Goal: Task Accomplishment & Management: Use online tool/utility

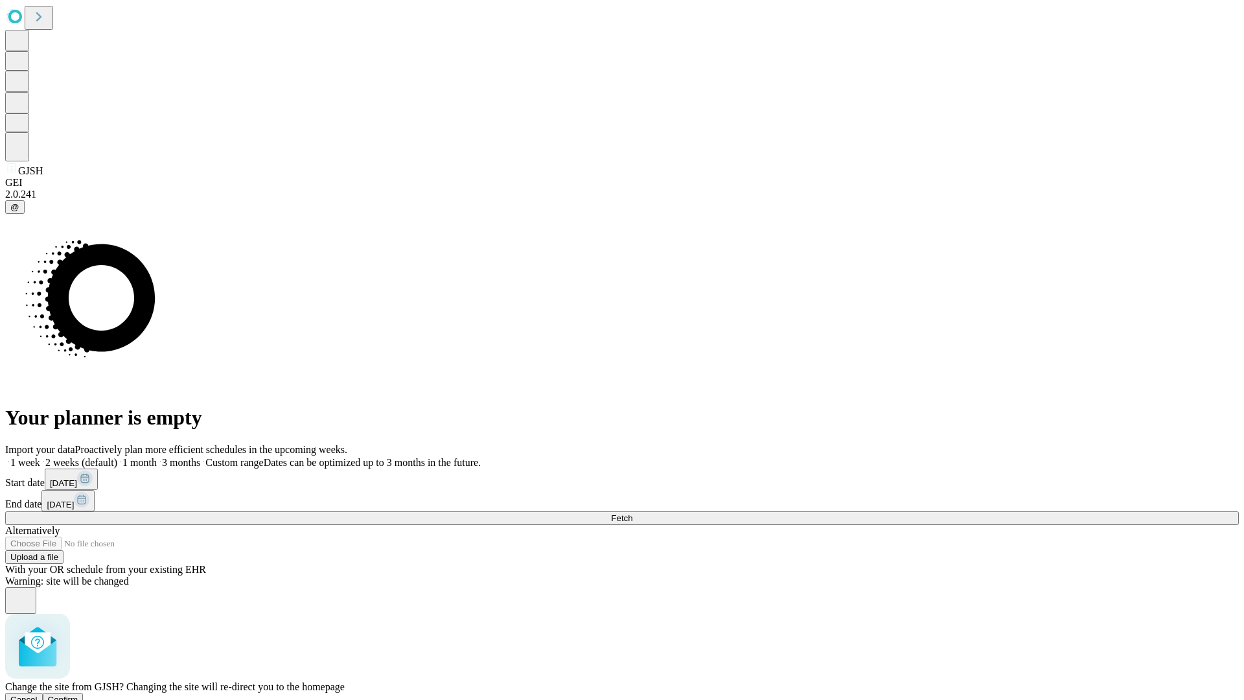
click at [78, 694] on span "Confirm" at bounding box center [63, 699] width 30 height 10
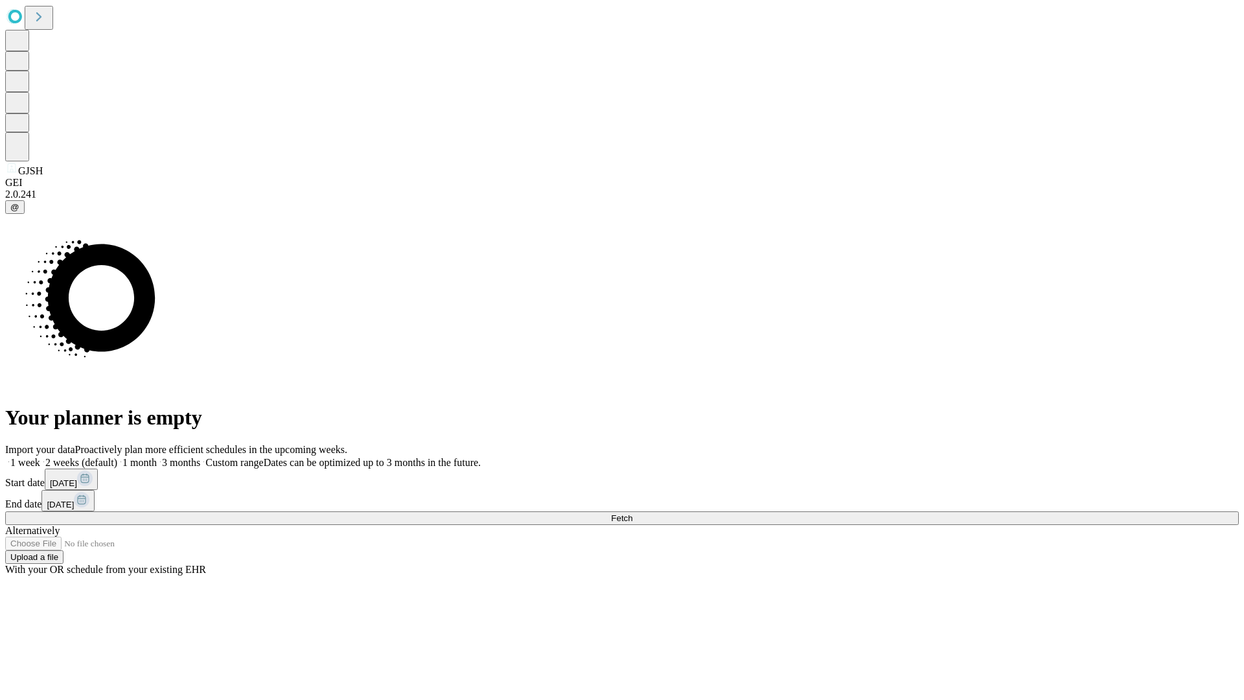
click at [117, 457] on label "2 weeks (default)" at bounding box center [78, 462] width 77 height 11
click at [632, 513] on span "Fetch" at bounding box center [621, 518] width 21 height 10
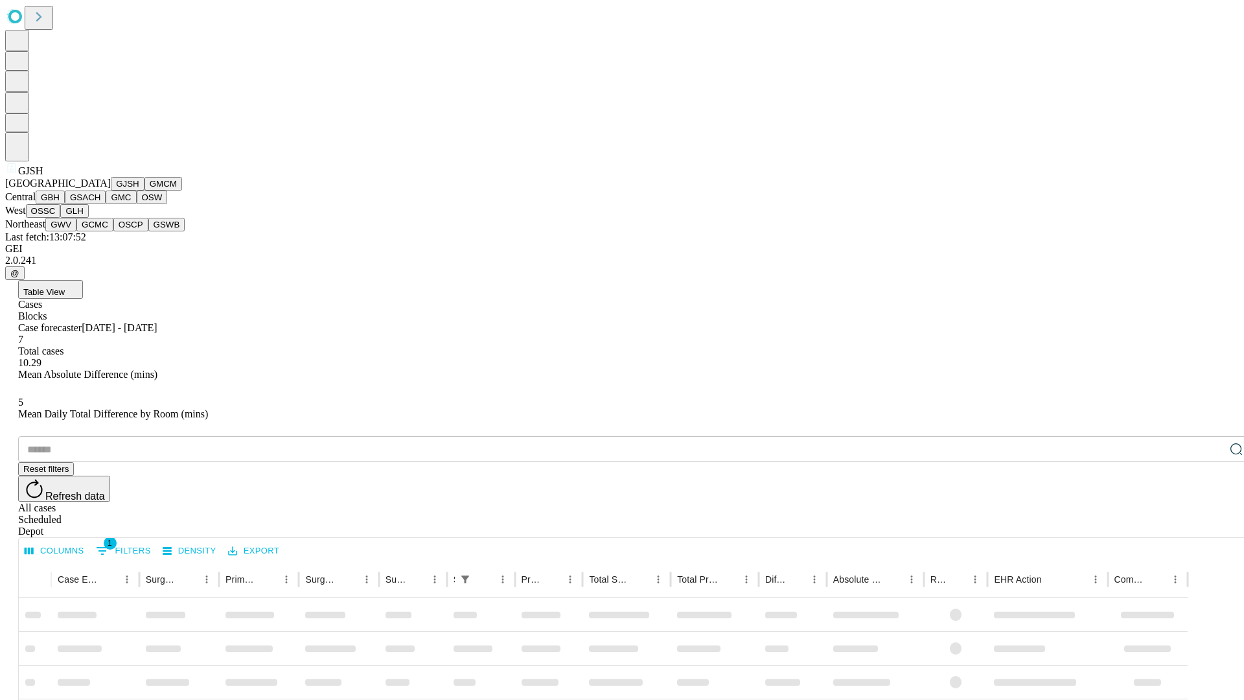
click at [144, 190] on button "GMCM" at bounding box center [163, 184] width 38 height 14
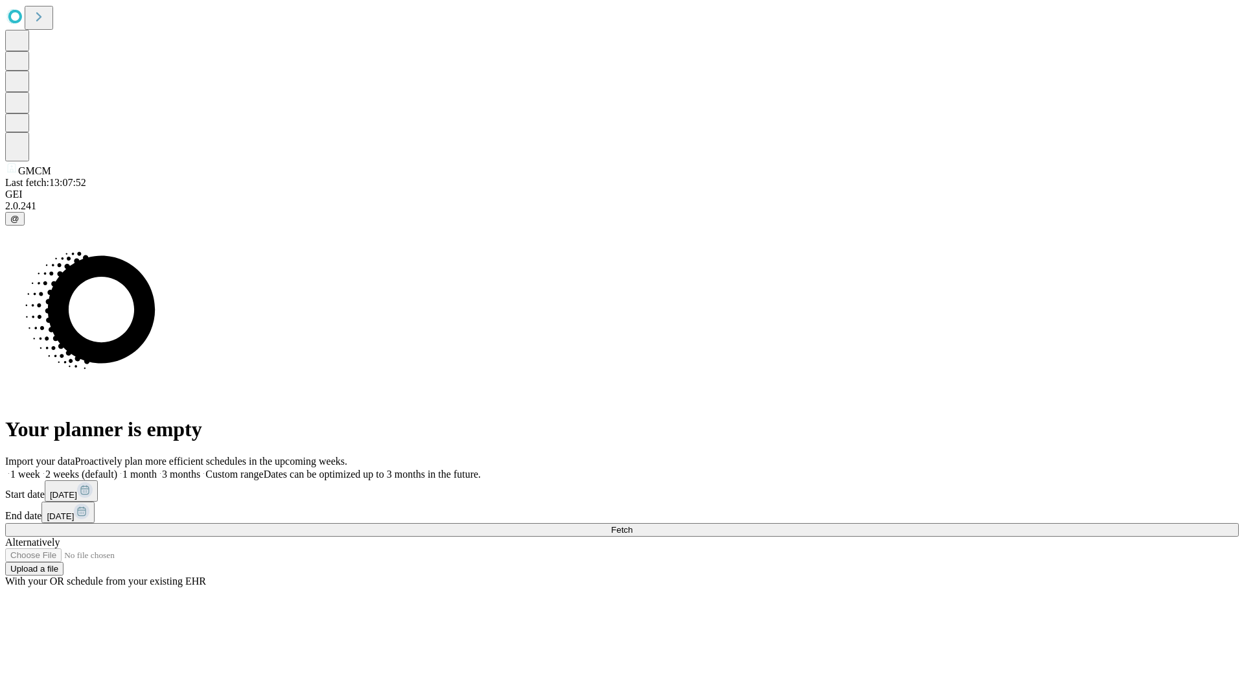
click at [117, 468] on label "2 weeks (default)" at bounding box center [78, 473] width 77 height 11
click at [632, 525] on span "Fetch" at bounding box center [621, 530] width 21 height 10
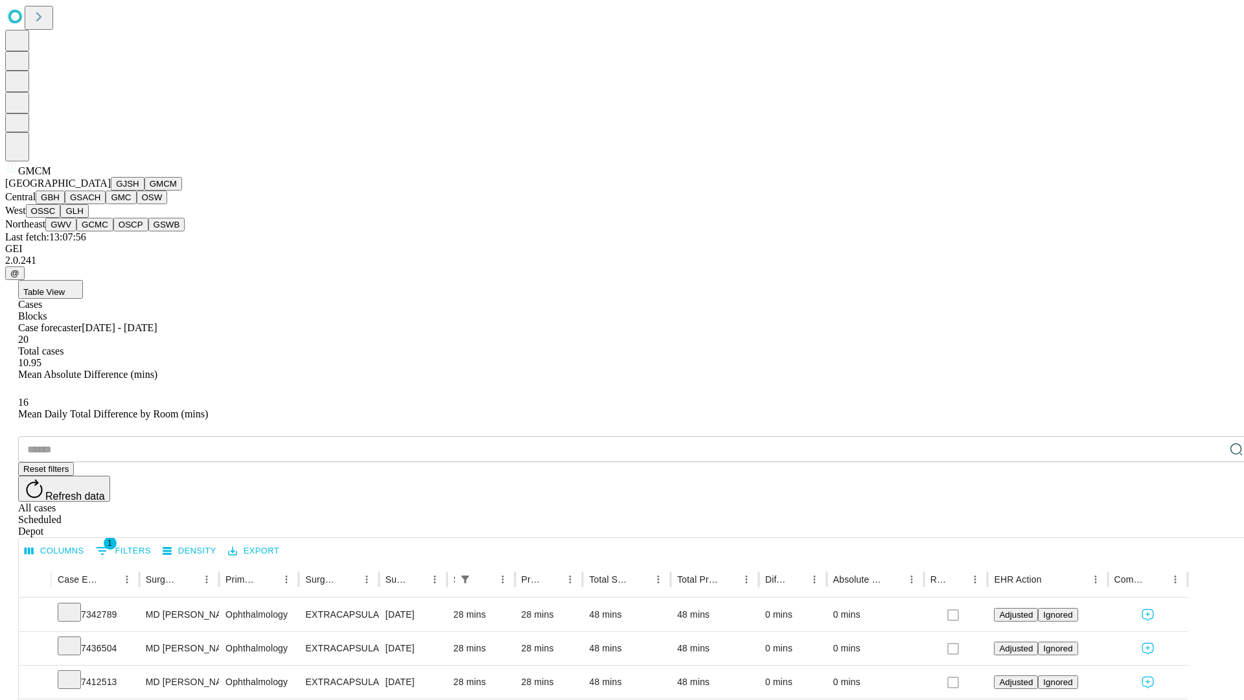
click at [65, 204] on button "GBH" at bounding box center [50, 197] width 29 height 14
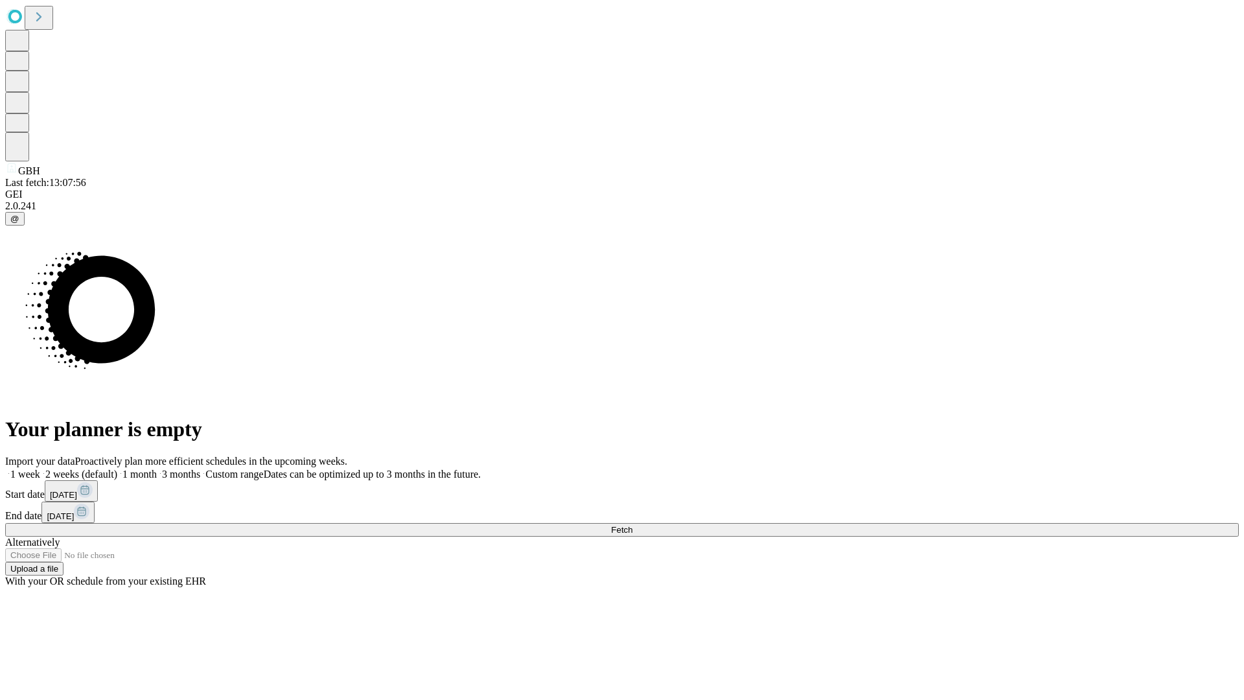
click at [117, 468] on label "2 weeks (default)" at bounding box center [78, 473] width 77 height 11
click at [632, 525] on span "Fetch" at bounding box center [621, 530] width 21 height 10
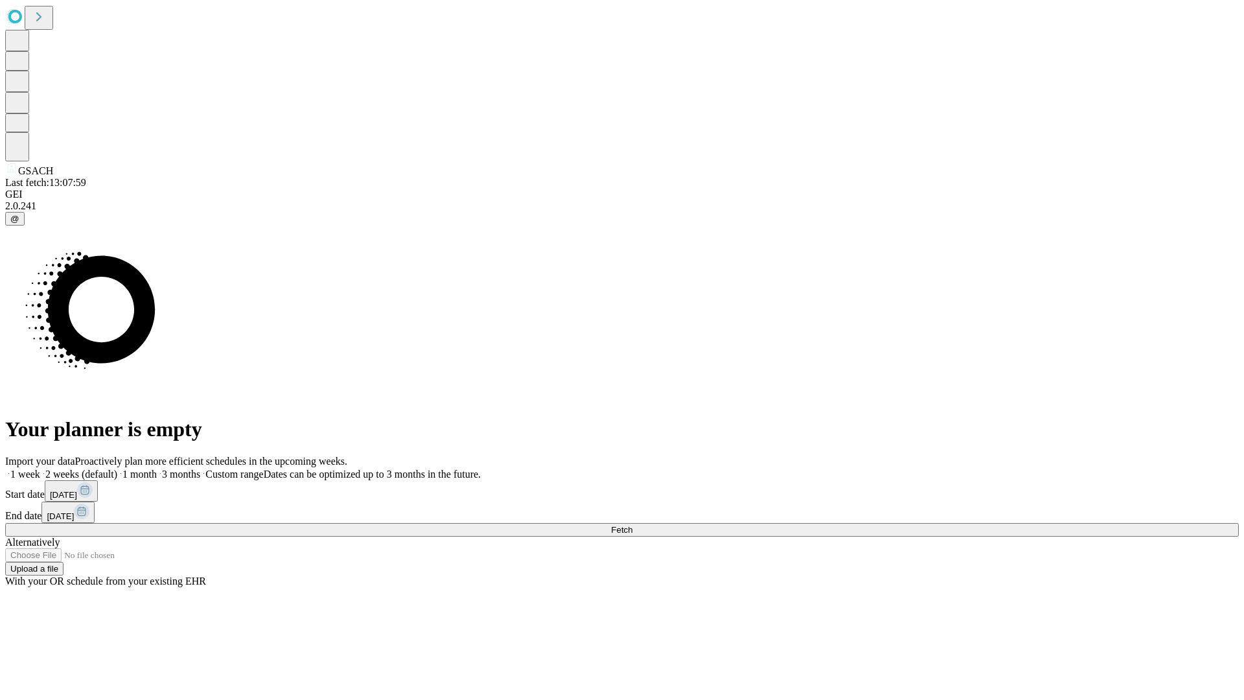
click at [117, 468] on label "2 weeks (default)" at bounding box center [78, 473] width 77 height 11
click at [632, 525] on span "Fetch" at bounding box center [621, 530] width 21 height 10
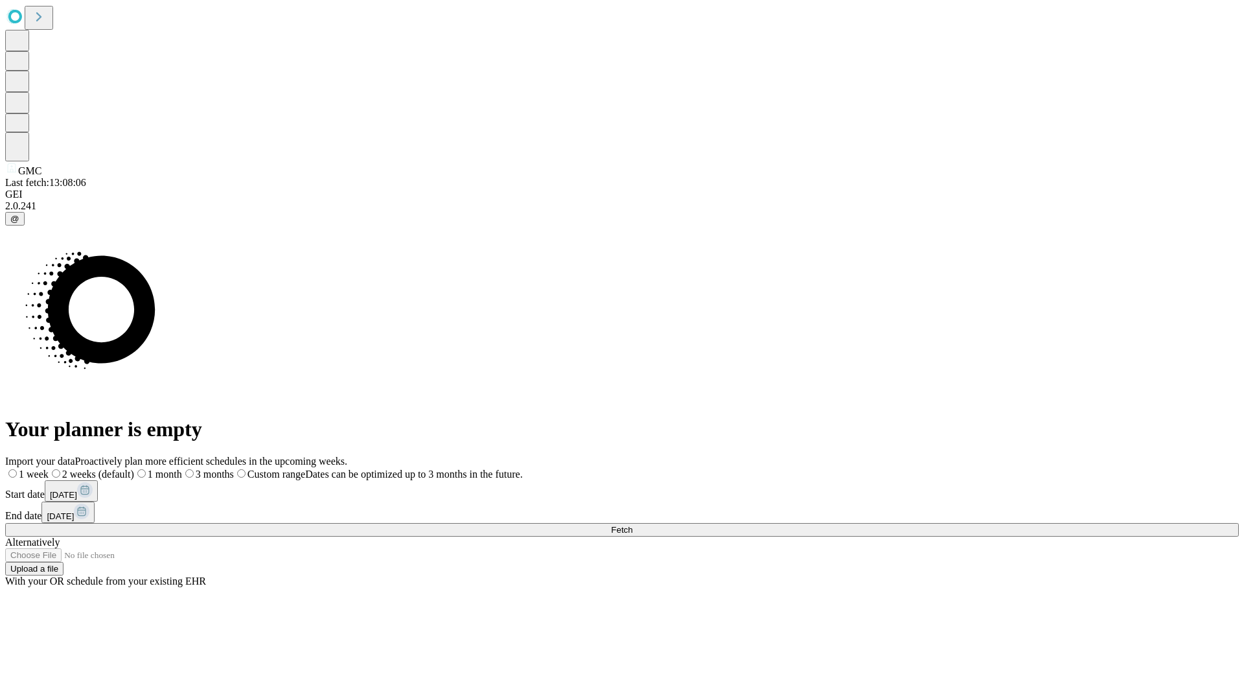
click at [134, 468] on label "2 weeks (default)" at bounding box center [92, 473] width 86 height 11
click at [632, 525] on span "Fetch" at bounding box center [621, 530] width 21 height 10
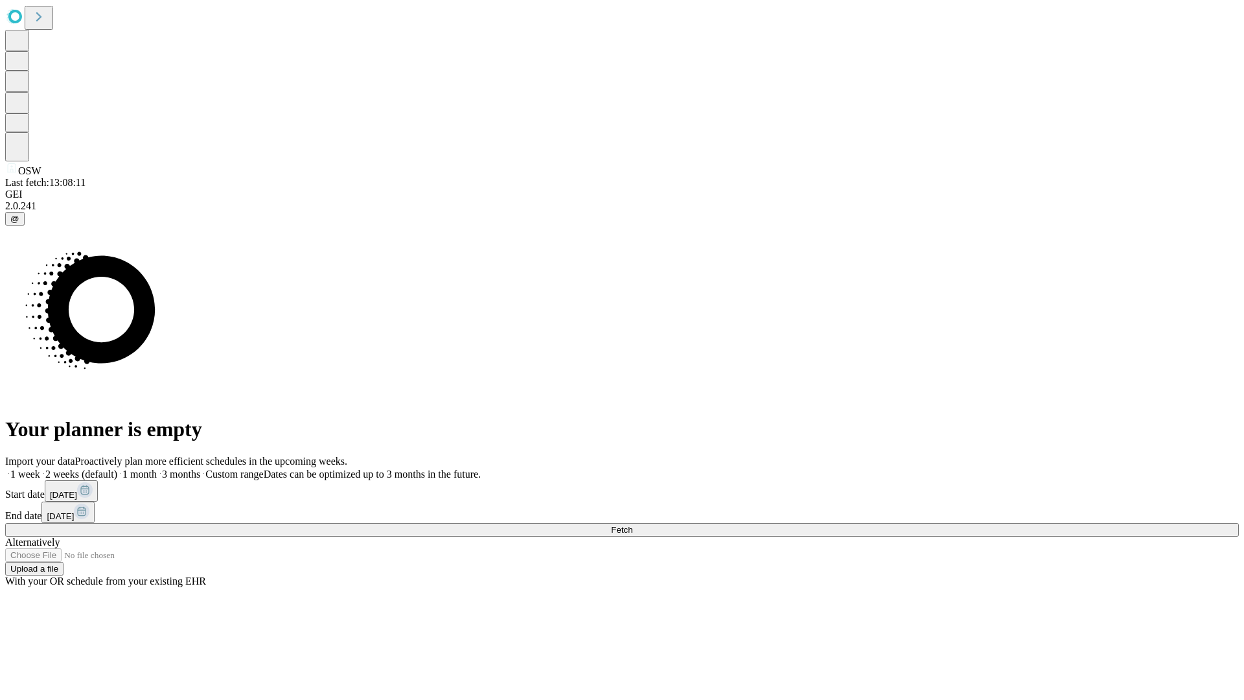
click at [632, 525] on span "Fetch" at bounding box center [621, 530] width 21 height 10
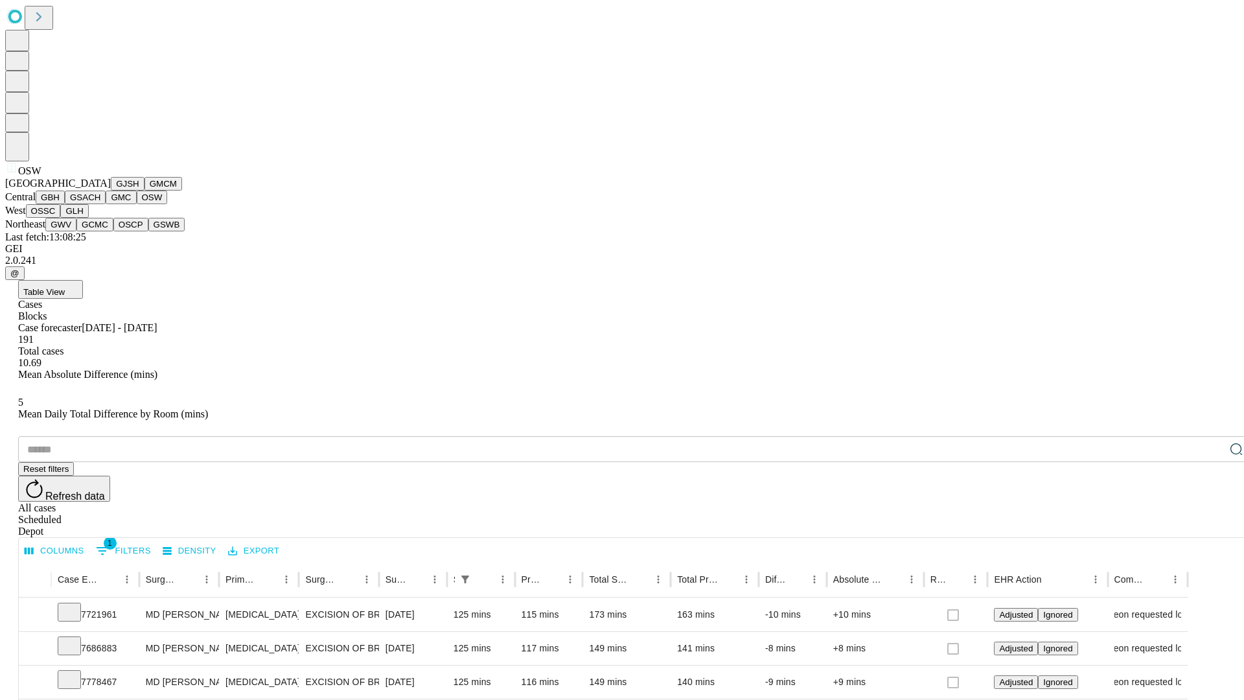
click at [61, 218] on button "OSSC" at bounding box center [43, 211] width 35 height 14
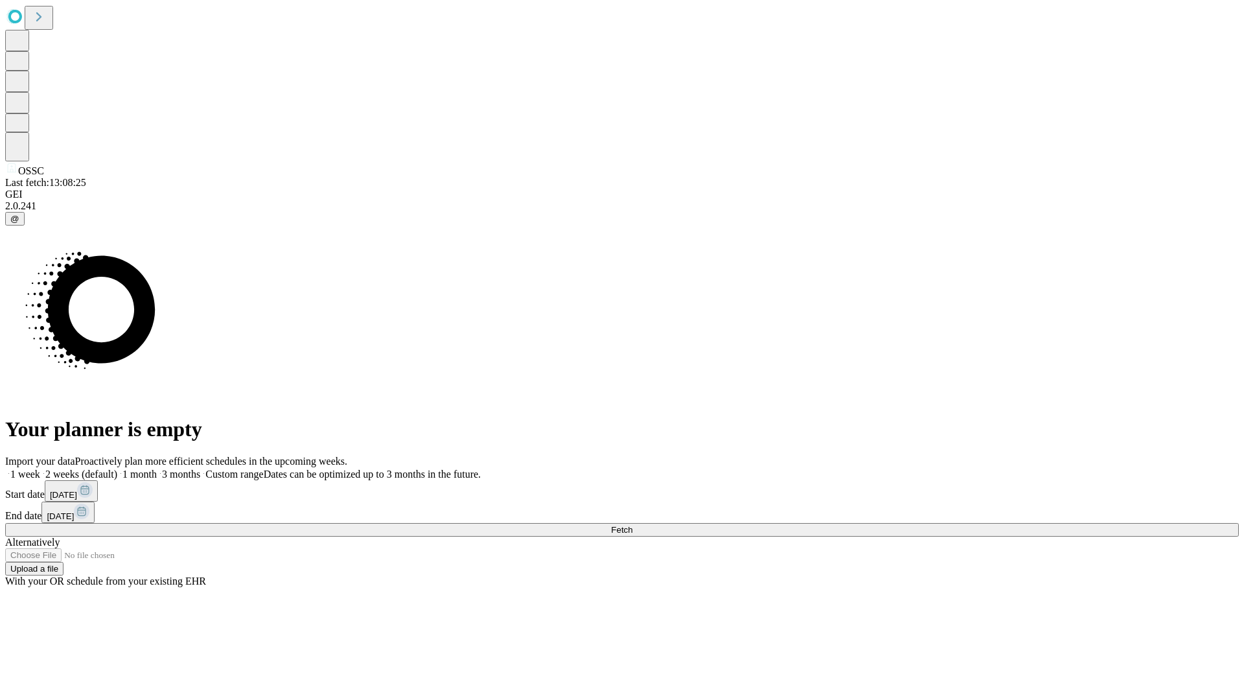
click at [117, 468] on label "2 weeks (default)" at bounding box center [78, 473] width 77 height 11
click at [632, 525] on span "Fetch" at bounding box center [621, 530] width 21 height 10
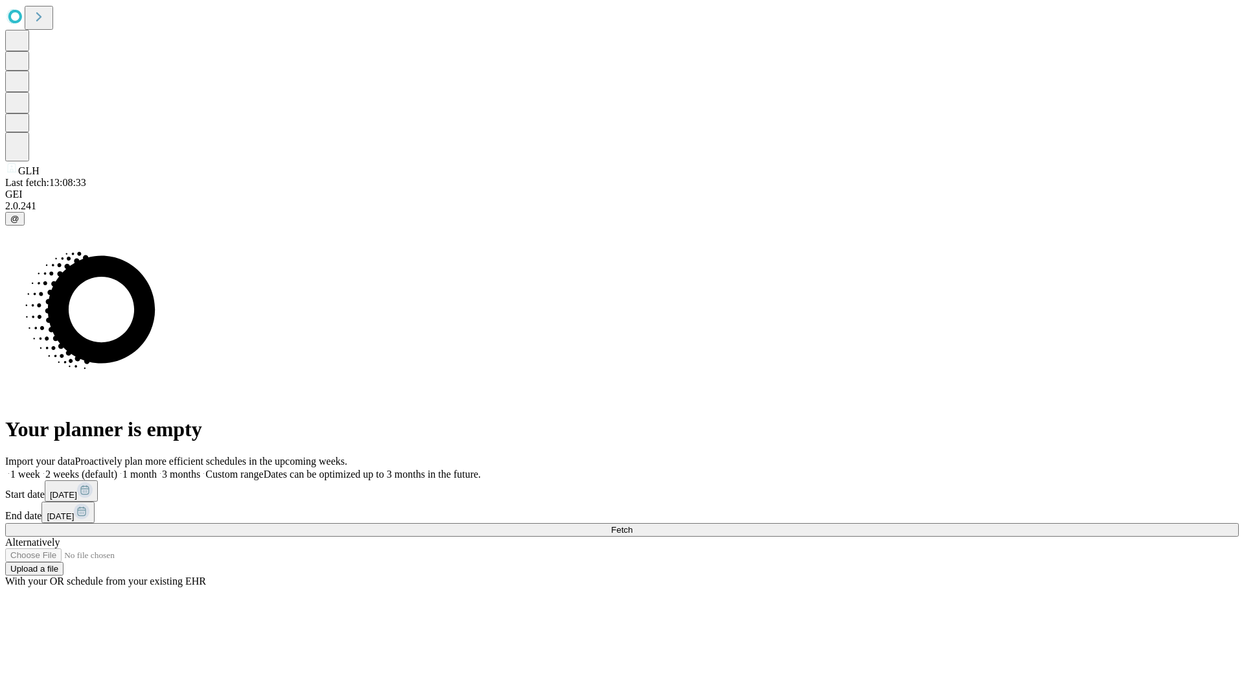
click at [117, 468] on label "2 weeks (default)" at bounding box center [78, 473] width 77 height 11
click at [632, 525] on span "Fetch" at bounding box center [621, 530] width 21 height 10
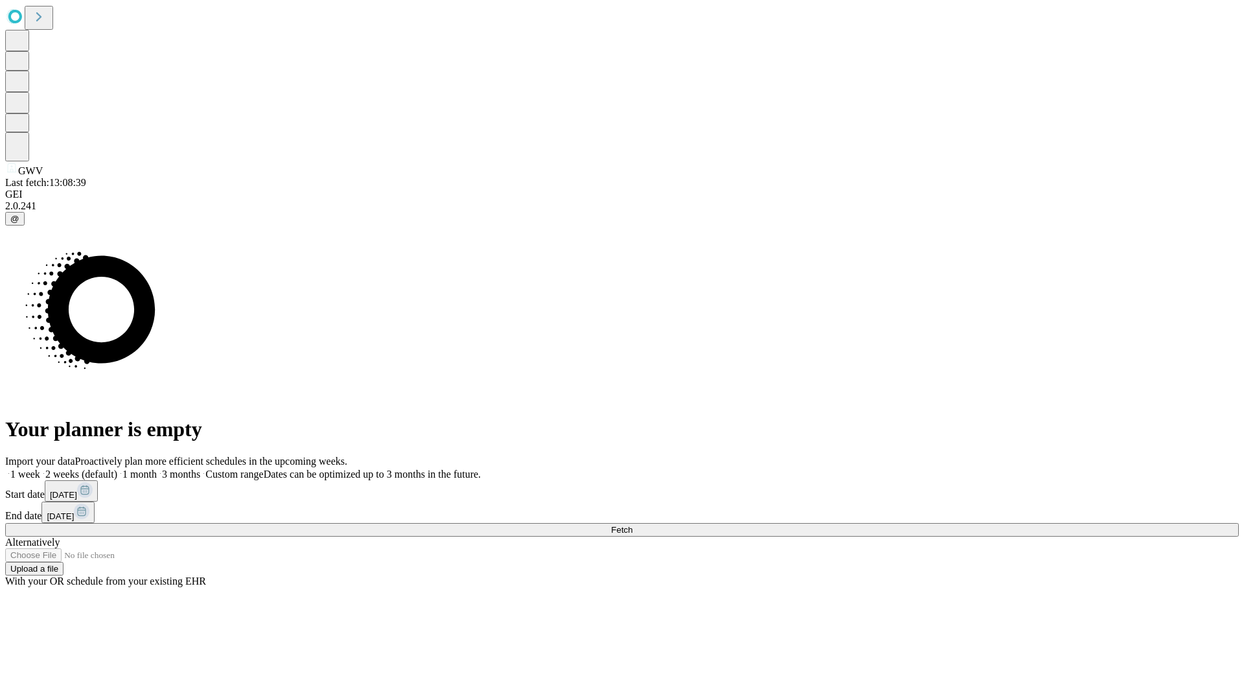
click at [117, 468] on label "2 weeks (default)" at bounding box center [78, 473] width 77 height 11
click at [632, 525] on span "Fetch" at bounding box center [621, 530] width 21 height 10
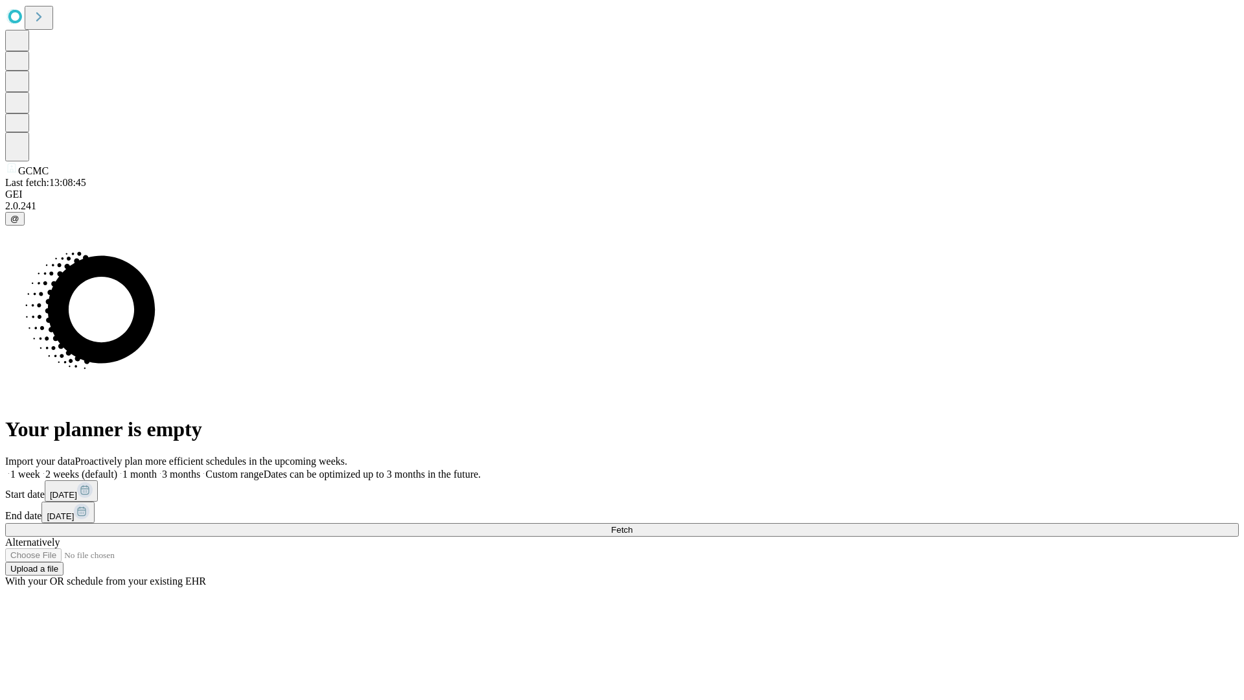
click at [117, 468] on label "2 weeks (default)" at bounding box center [78, 473] width 77 height 11
click at [632, 525] on span "Fetch" at bounding box center [621, 530] width 21 height 10
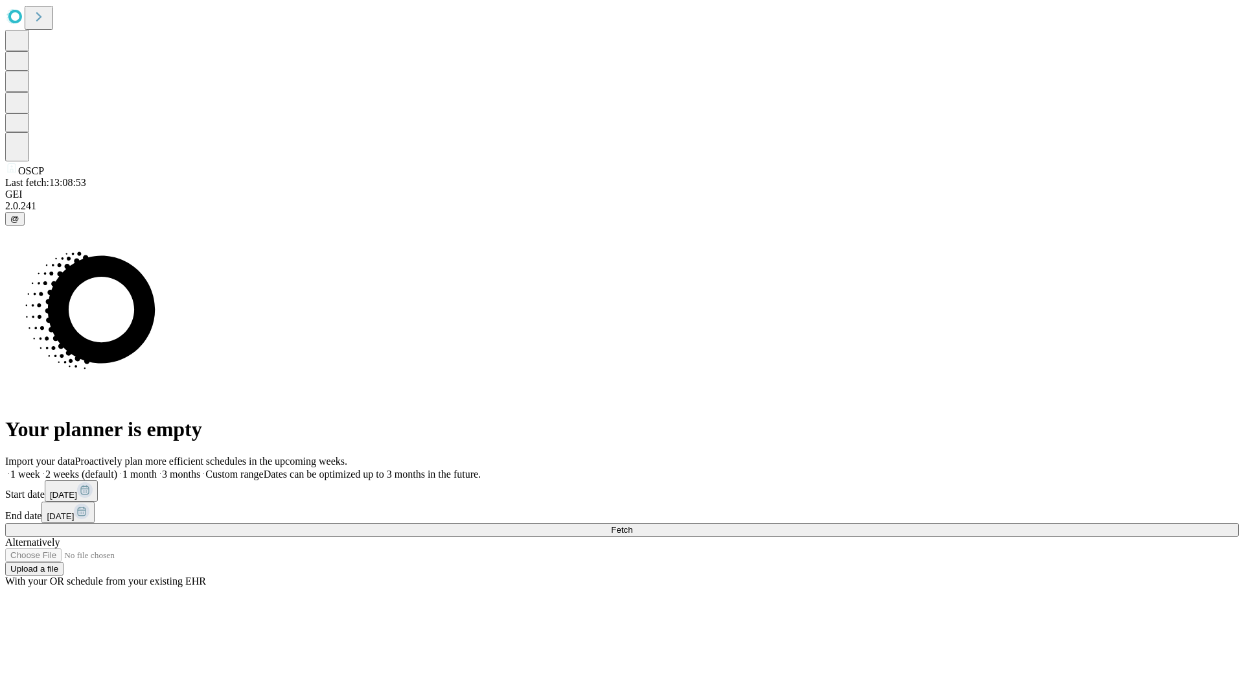
click at [117, 468] on label "2 weeks (default)" at bounding box center [78, 473] width 77 height 11
click at [632, 525] on span "Fetch" at bounding box center [621, 530] width 21 height 10
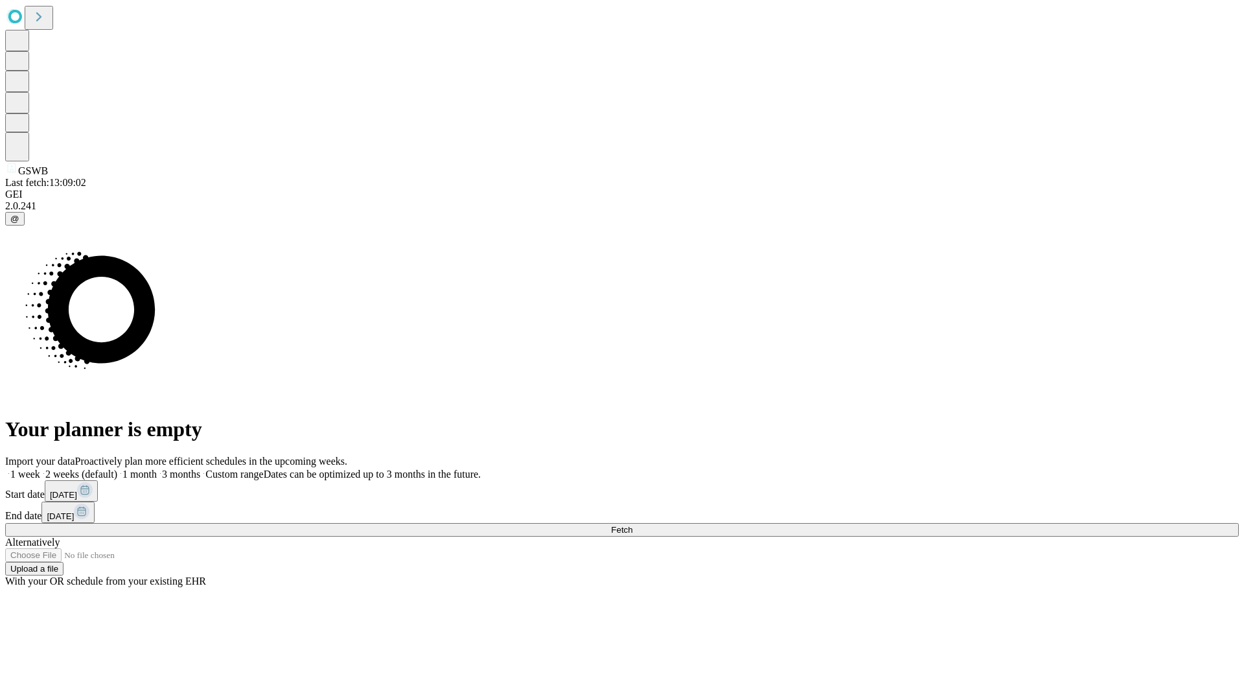
click at [117, 468] on label "2 weeks (default)" at bounding box center [78, 473] width 77 height 11
click at [632, 525] on span "Fetch" at bounding box center [621, 530] width 21 height 10
